Goal: Task Accomplishment & Management: Complete application form

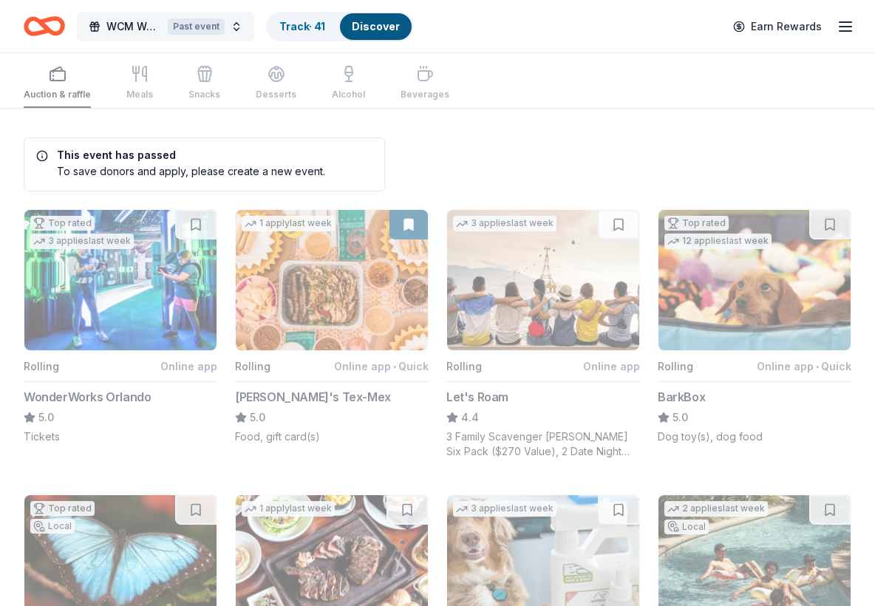
click at [241, 16] on button "WCM Weekly Free Community Bingo [GEOGRAPHIC_DATA] [US_STATE] Past event" at bounding box center [165, 27] width 177 height 30
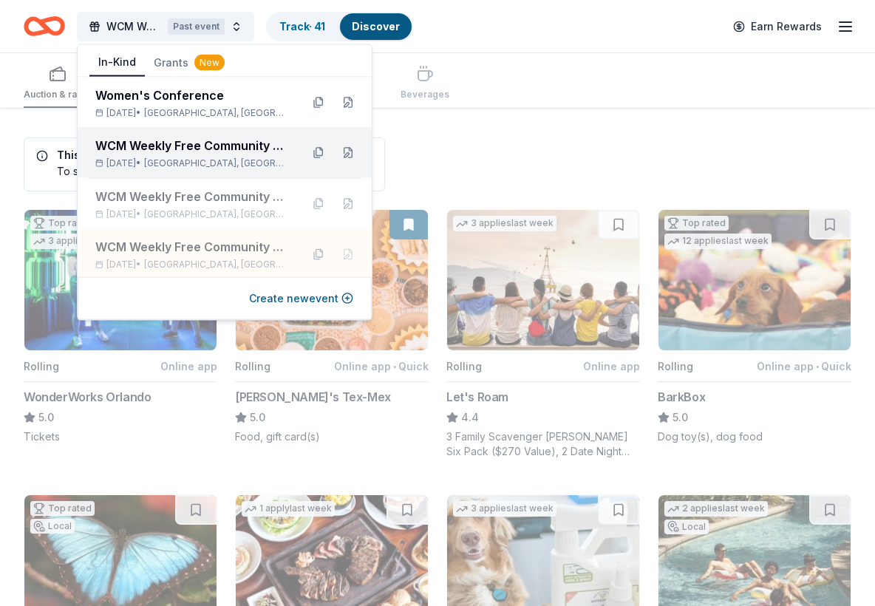
click at [203, 140] on div "WCM Weekly Free Community Bingo [GEOGRAPHIC_DATA] [US_STATE]" at bounding box center [192, 146] width 194 height 18
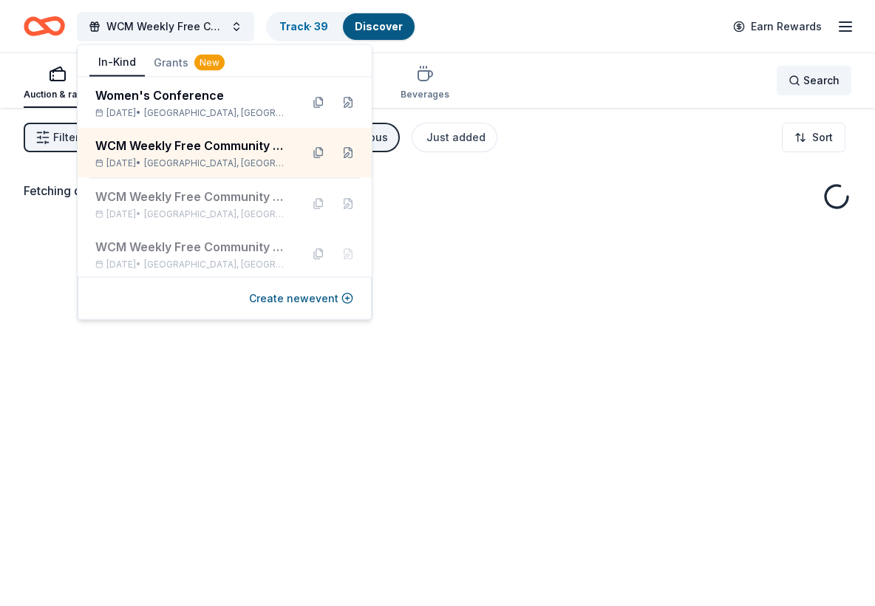
click at [810, 88] on span "Search" at bounding box center [821, 81] width 36 height 18
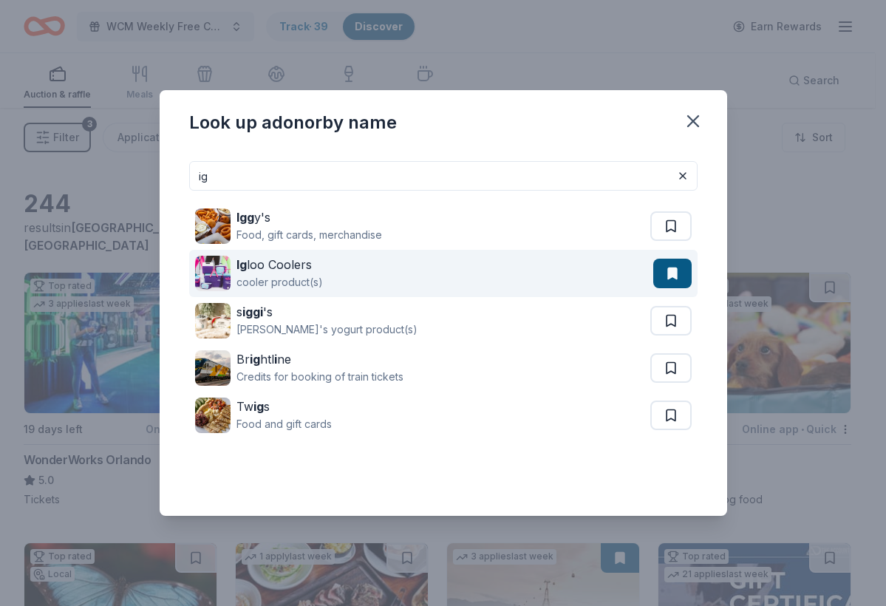
type input "ig"
click at [674, 271] on button at bounding box center [672, 274] width 38 height 30
click at [674, 272] on button at bounding box center [672, 274] width 38 height 30
click at [673, 273] on button at bounding box center [672, 274] width 38 height 30
click at [299, 267] on div "[PERSON_NAME] Coolers" at bounding box center [279, 265] width 86 height 18
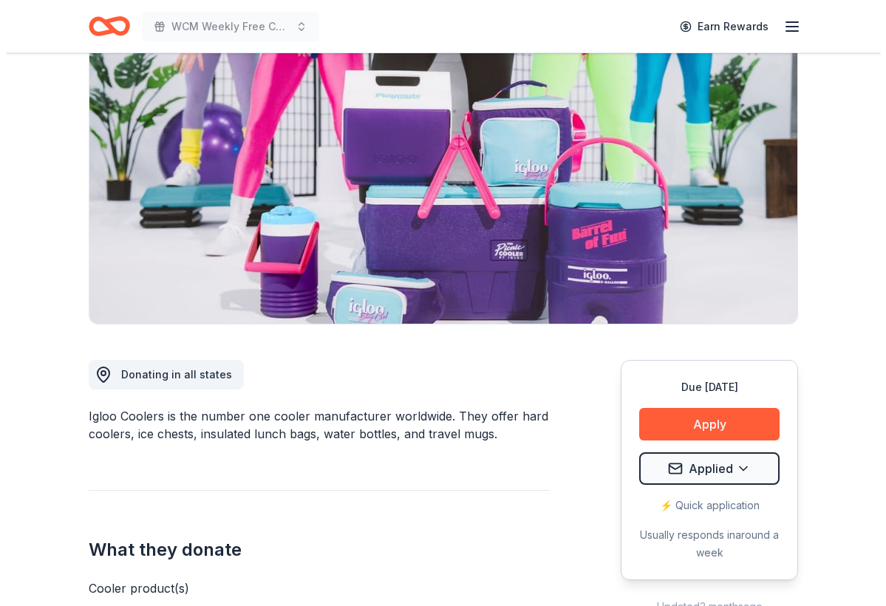
scroll to position [253, 0]
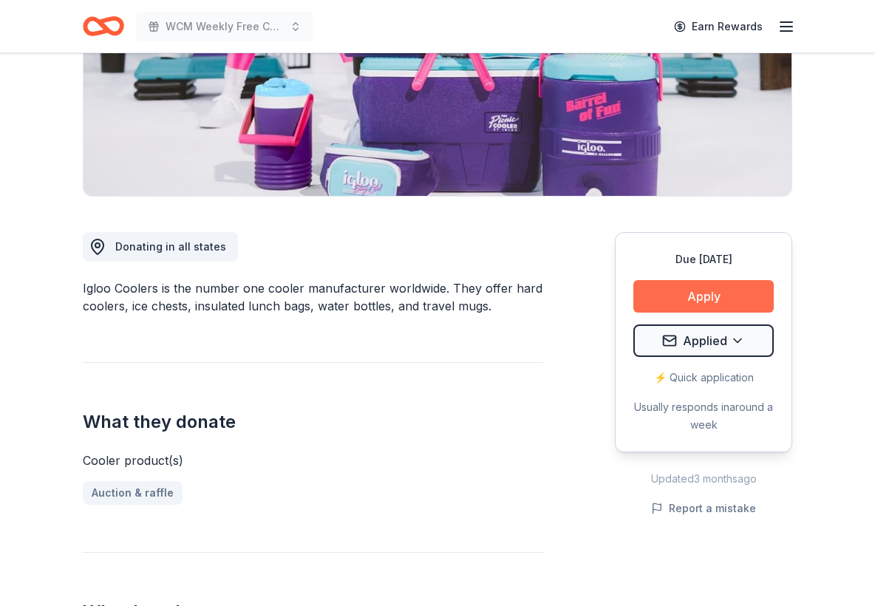
click at [673, 294] on button "Apply" at bounding box center [703, 296] width 140 height 33
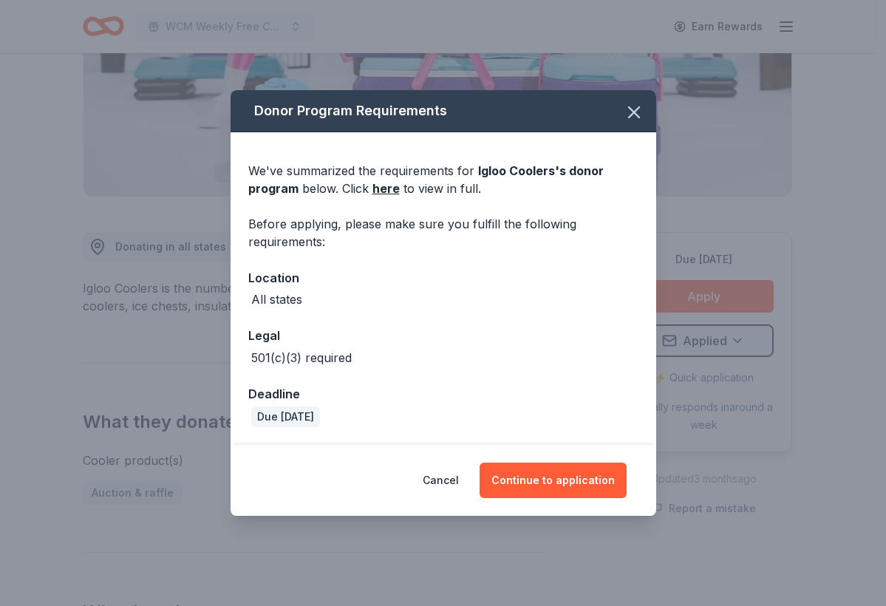
click at [527, 461] on div "Cancel Continue to application" at bounding box center [442, 480] width 425 height 71
click at [526, 476] on button "Continue to application" at bounding box center [552, 479] width 147 height 35
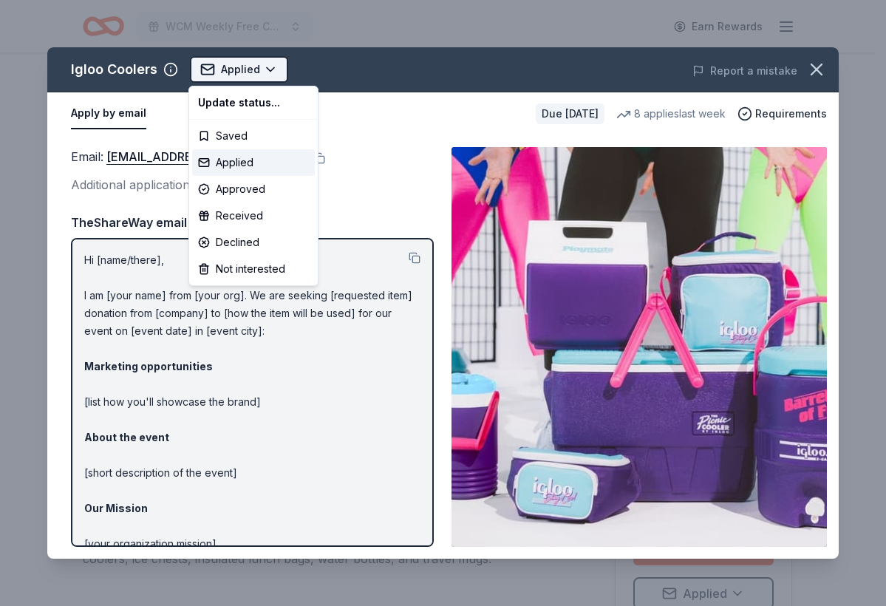
click at [268, 76] on html "WCM Weekly Free Community Bingo [GEOGRAPHIC_DATA] [US_STATE] Earn Rewards Due […" at bounding box center [443, 303] width 886 height 606
click at [238, 238] on div "Declined" at bounding box center [253, 242] width 123 height 27
